Goal: Contribute content: Contribute content

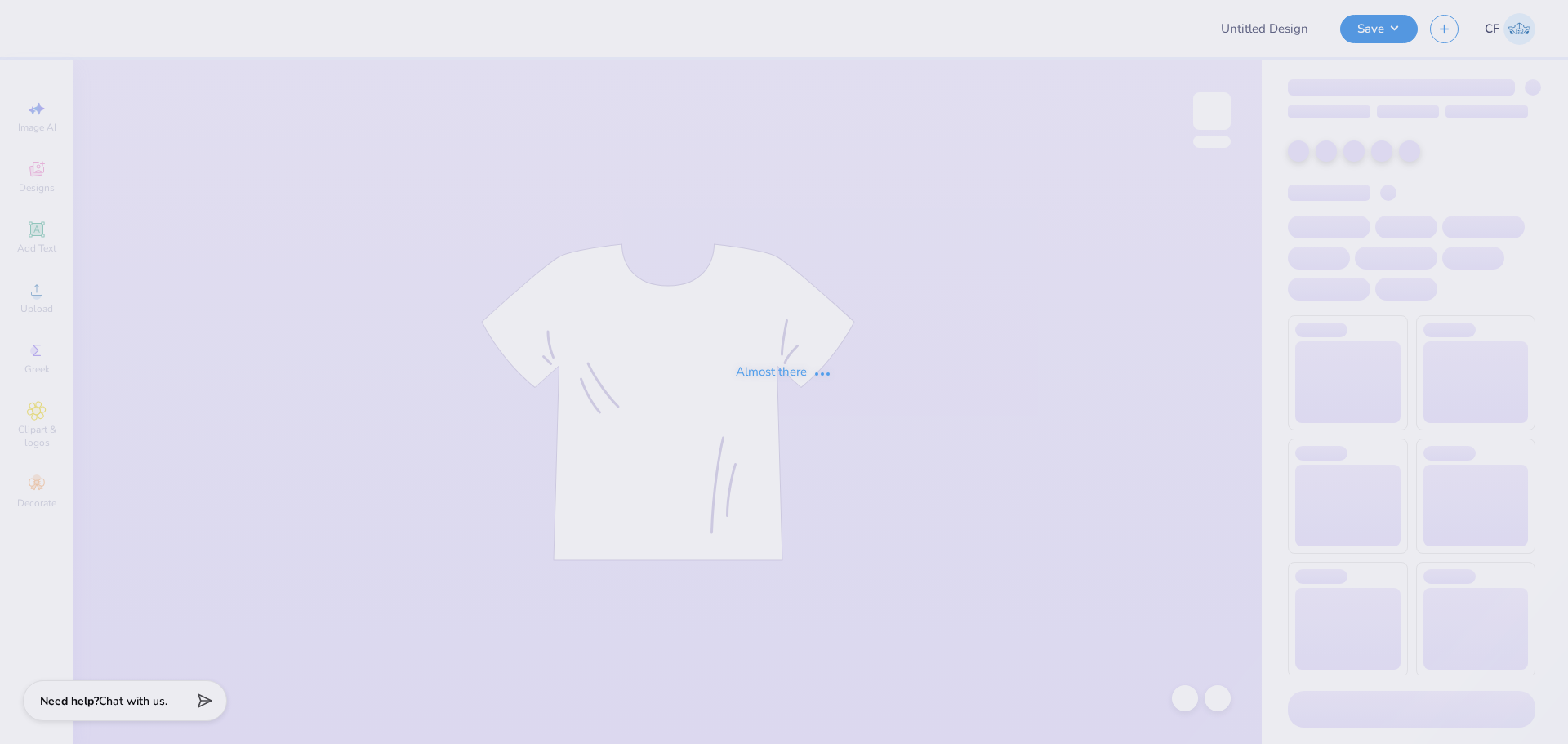
type input "Chi Psi Fall Rush"
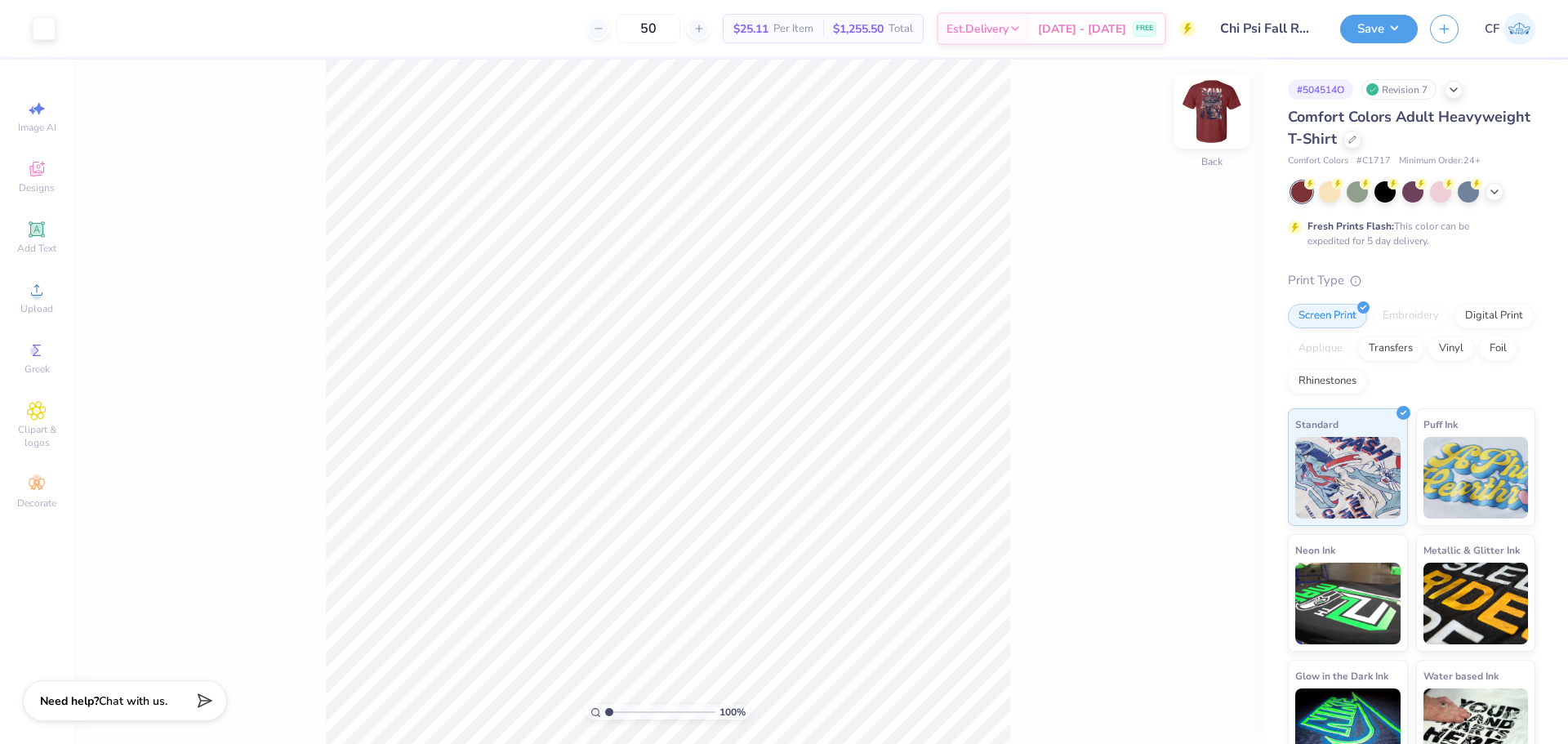
click at [1215, 110] on img at bounding box center [1212, 111] width 65 height 65
click at [9, 294] on div "Upload" at bounding box center [37, 297] width 57 height 48
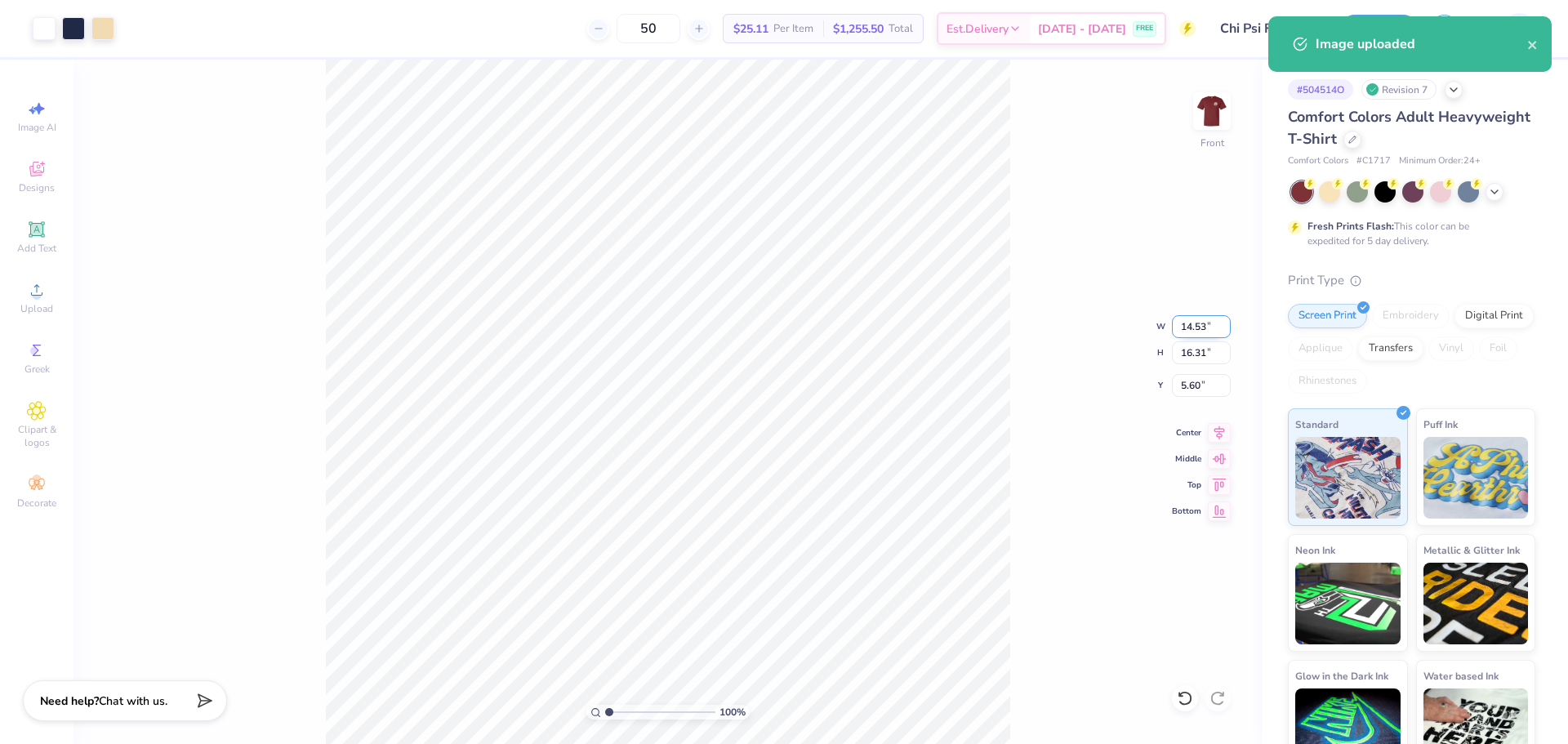
click at [1191, 324] on input "14.53" at bounding box center [1202, 327] width 59 height 23
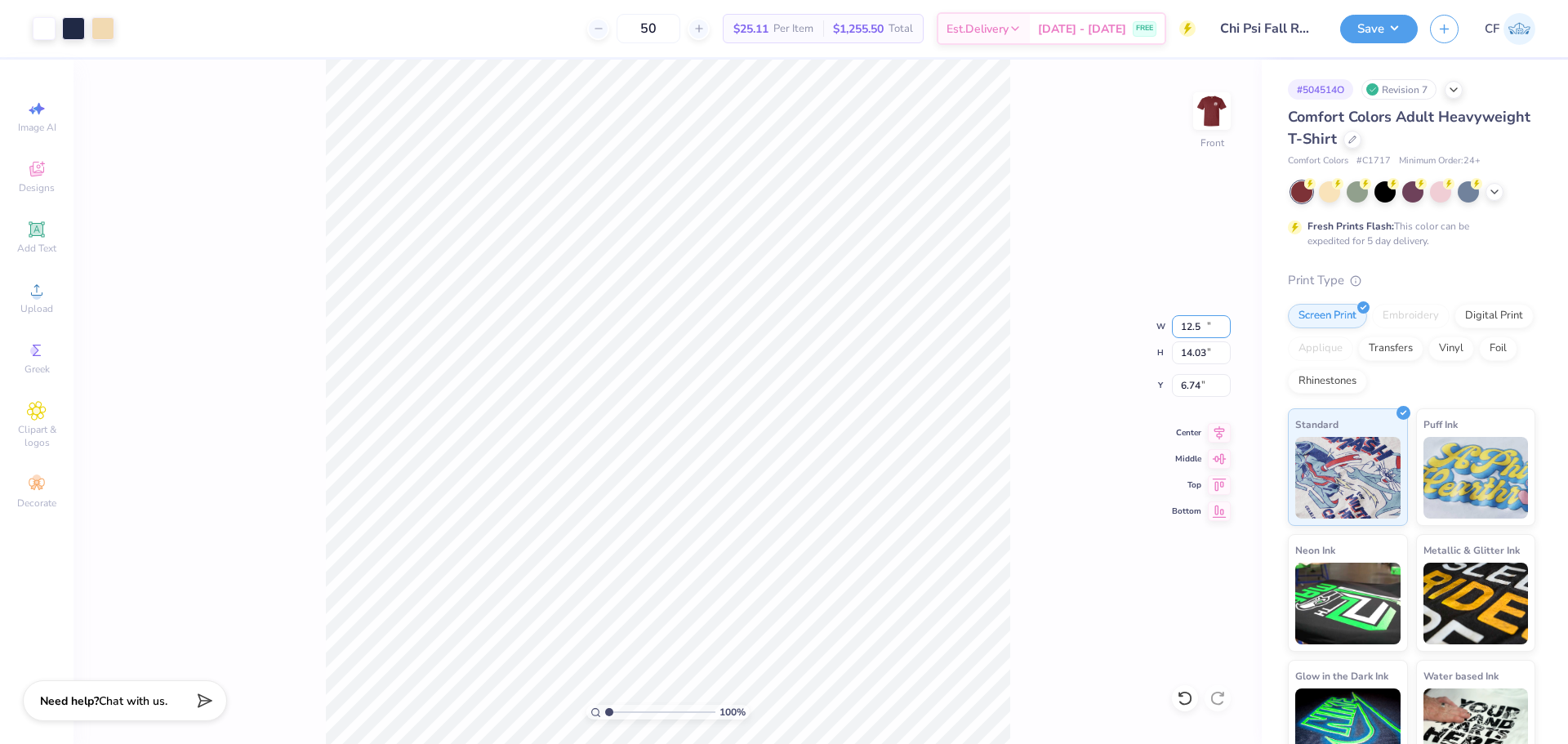
type input "12.50"
type input "14.03"
click at [1202, 391] on input "6.74" at bounding box center [1202, 386] width 59 height 23
type input "3.00"
click at [1202, 108] on img at bounding box center [1212, 111] width 65 height 65
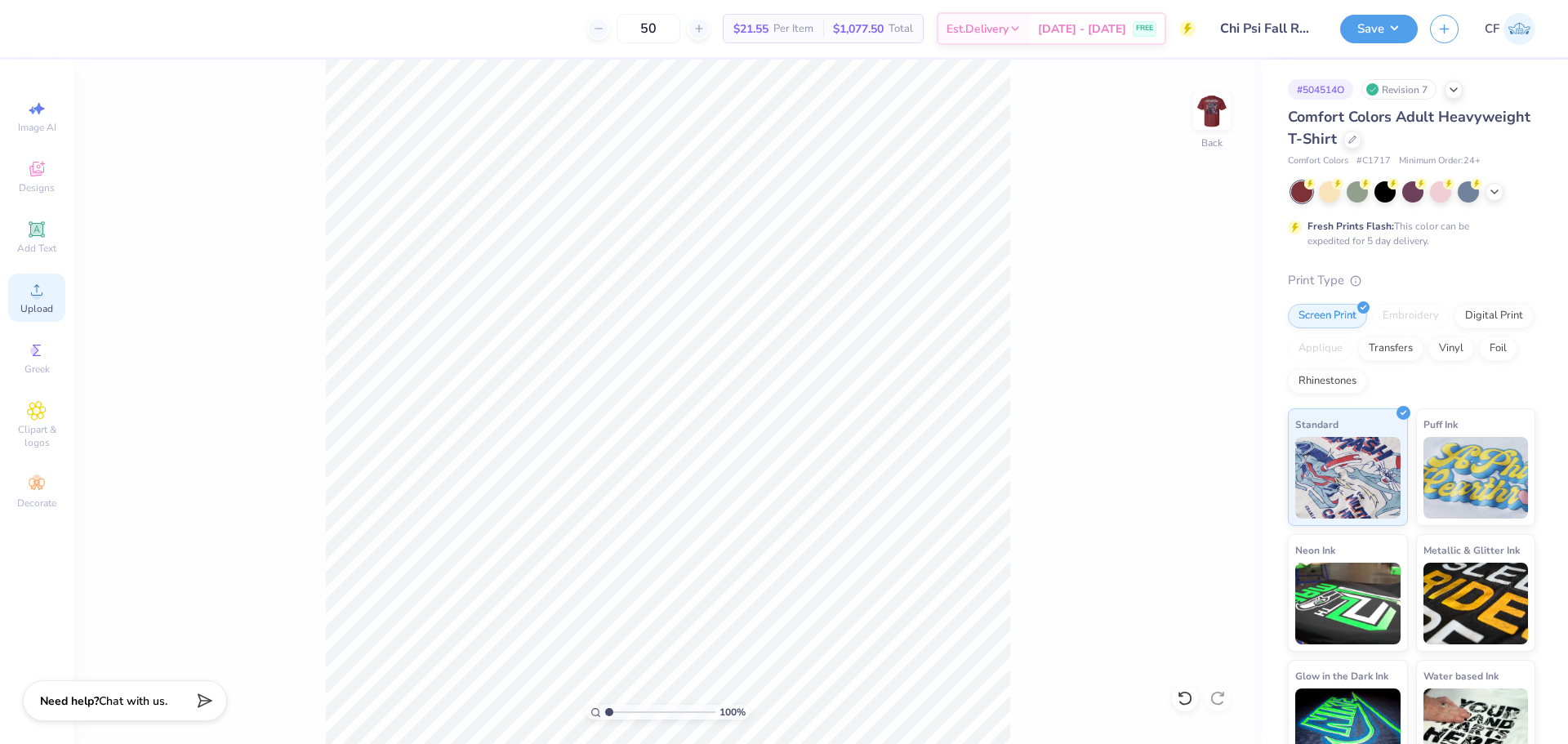
click at [51, 290] on div "Upload" at bounding box center [37, 297] width 57 height 48
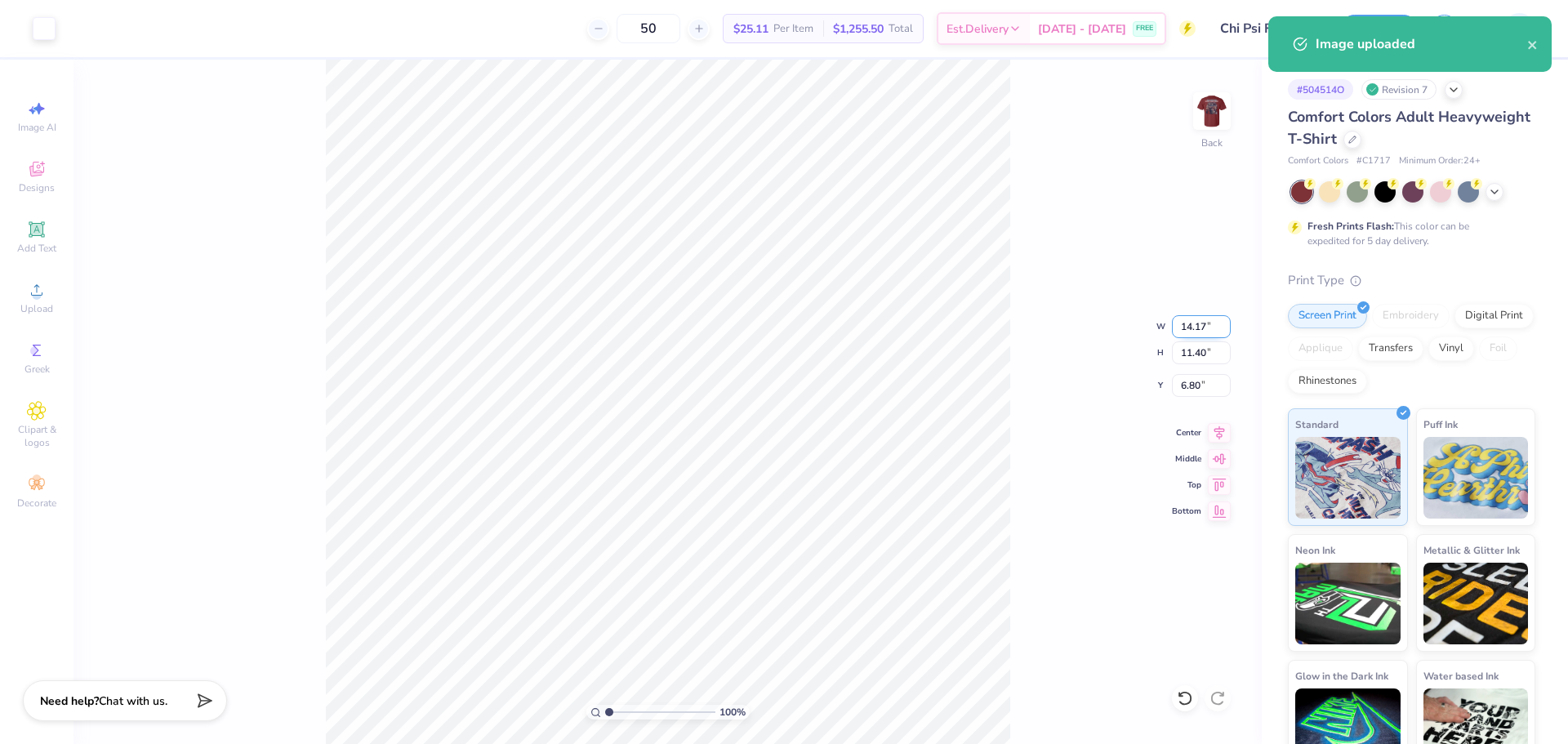
click at [1207, 324] on input "14.17" at bounding box center [1202, 327] width 59 height 23
type input "3.50"
type input "2.82"
type input "11.09"
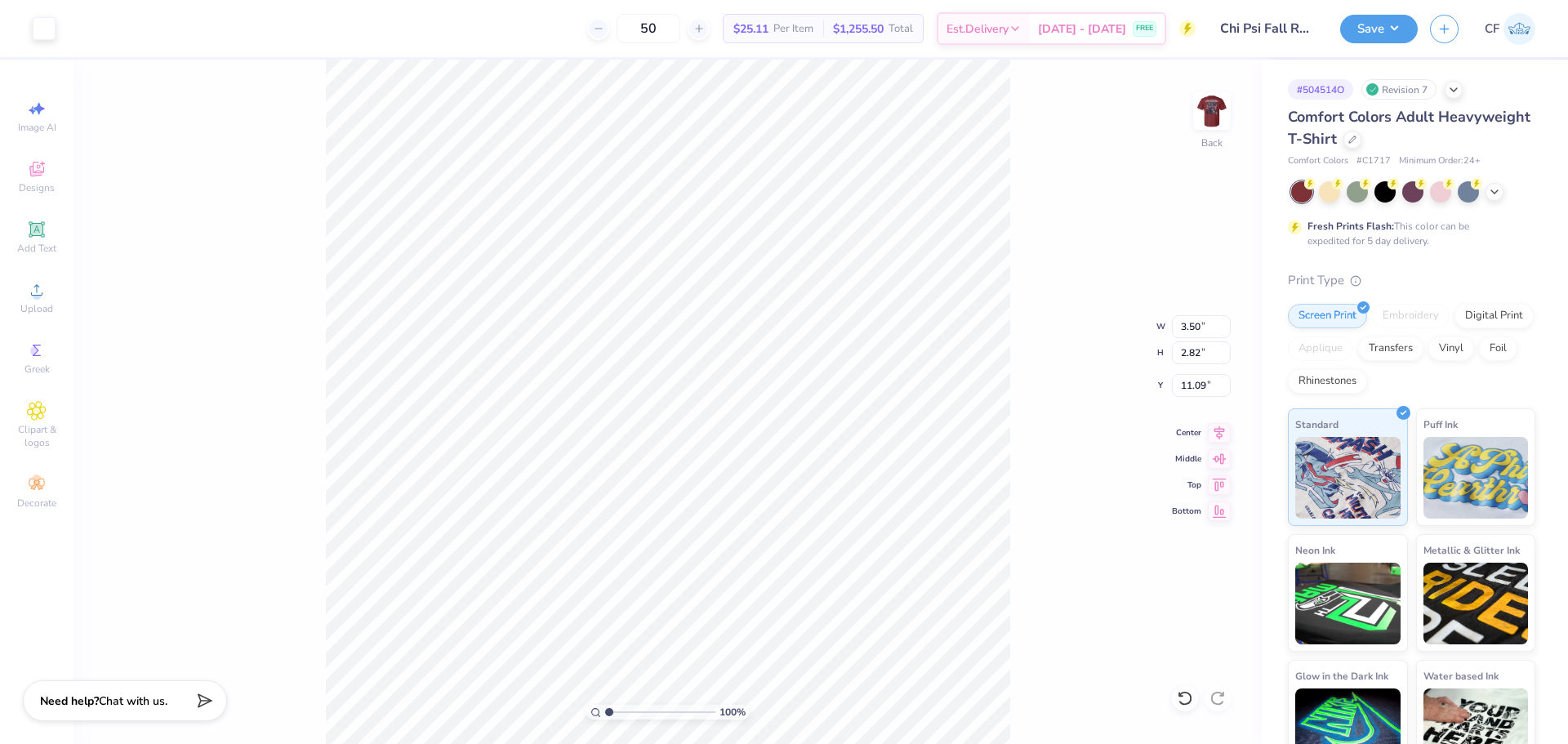
type input "3.00"
click at [1387, 26] on button "Save" at bounding box center [1379, 27] width 77 height 29
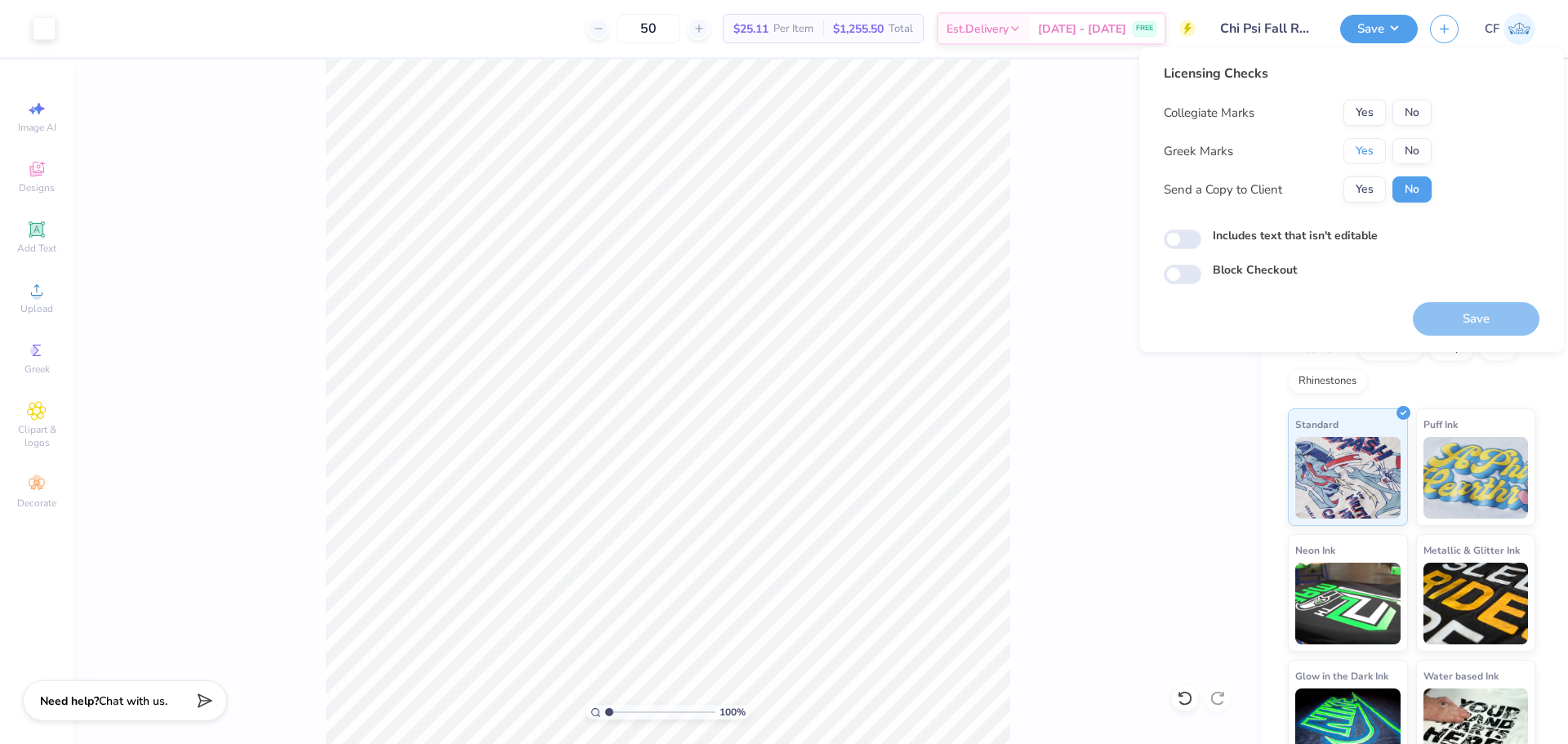
drag, startPoint x: 1367, startPoint y: 151, endPoint x: 1366, endPoint y: 169, distance: 18.0
click at [1367, 154] on button "Yes" at bounding box center [1364, 150] width 42 height 26
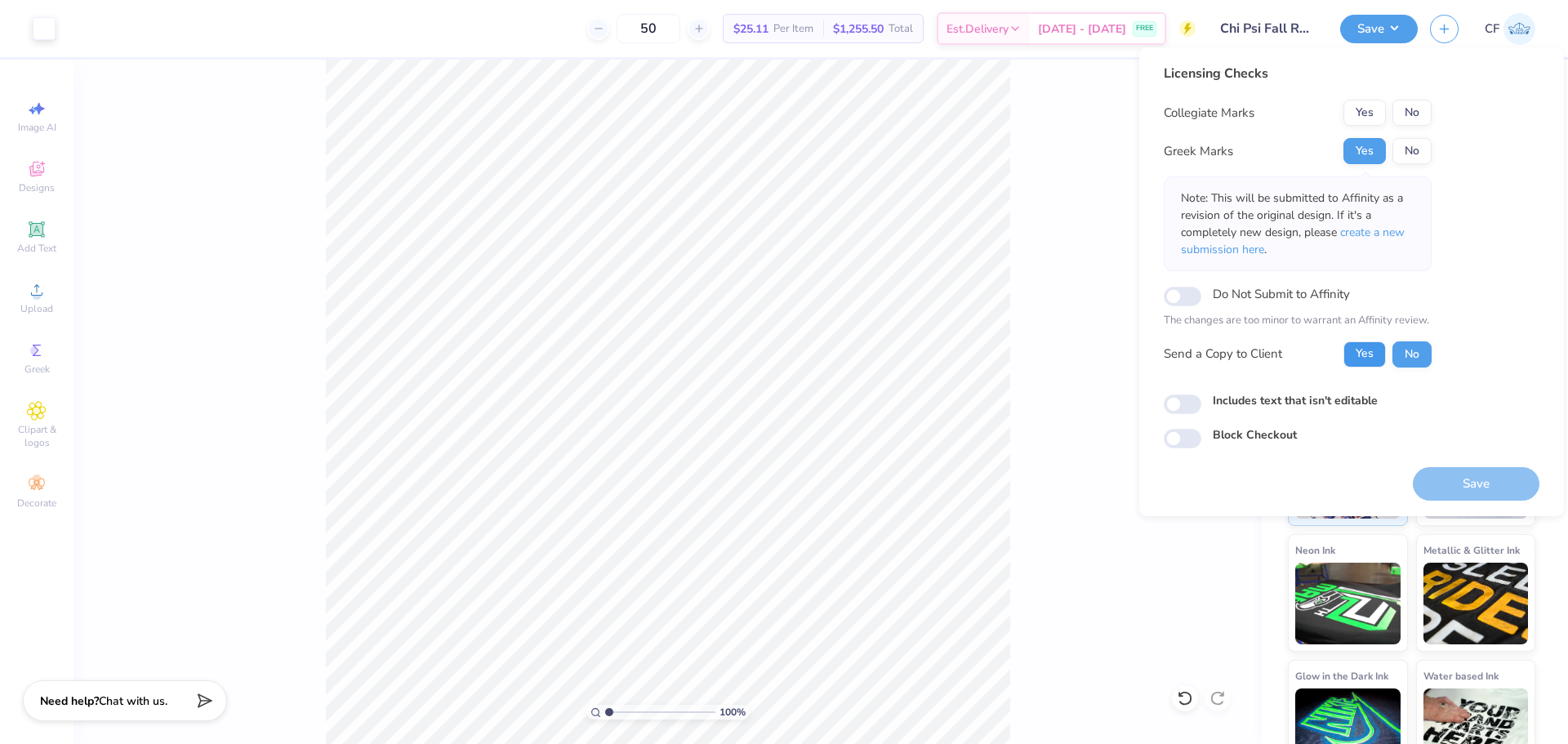
click at [1355, 351] on button "Yes" at bounding box center [1364, 353] width 42 height 26
click at [1179, 415] on div "Licensing Checks Collegiate Marks Yes No Greek Marks Yes No Note: This will be …" at bounding box center [1351, 256] width 376 height 385
click at [1191, 408] on input "Includes text that isn't editable" at bounding box center [1182, 404] width 37 height 20
checkbox input "true"
click at [1466, 490] on div "Save" at bounding box center [1476, 483] width 127 height 33
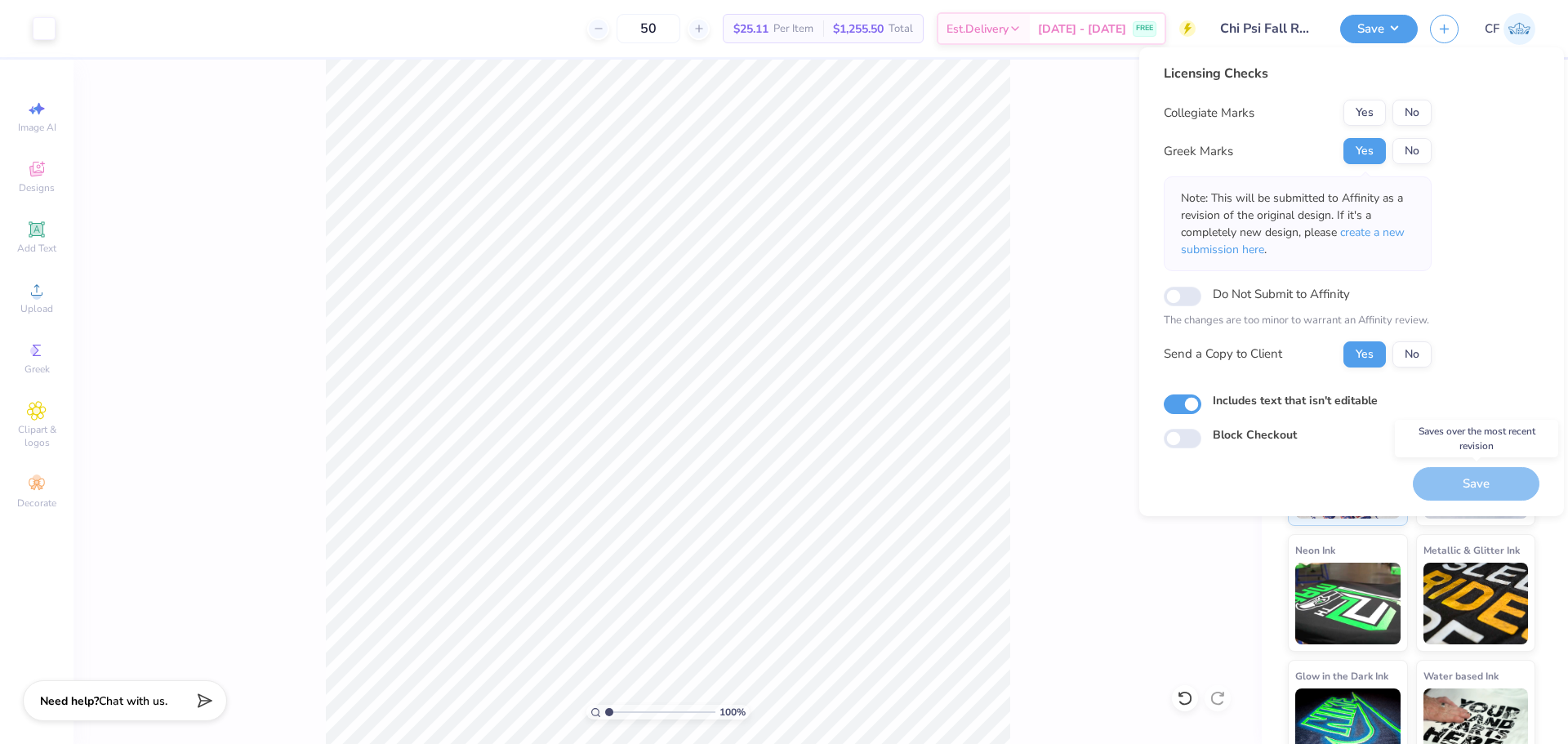
click at [1466, 490] on div "Save" at bounding box center [1476, 483] width 127 height 33
click at [1364, 104] on button "Yes" at bounding box center [1364, 112] width 42 height 26
click at [1432, 486] on button "Save" at bounding box center [1476, 483] width 127 height 33
